Goal: Navigation & Orientation: Find specific page/section

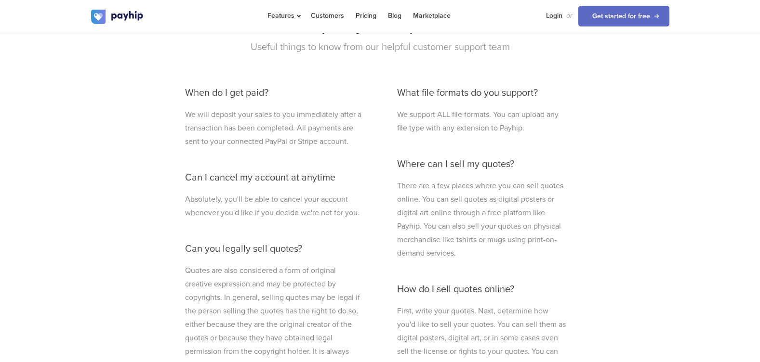
click at [605, 234] on div "Frequently asked questions Useful things to know from our helpful customer supp…" at bounding box center [380, 353] width 578 height 676
click at [365, 16] on link "Pricing" at bounding box center [365, 15] width 21 height 31
click at [552, 16] on link "Login" at bounding box center [554, 15] width 16 height 31
